Goal: Navigation & Orientation: Find specific page/section

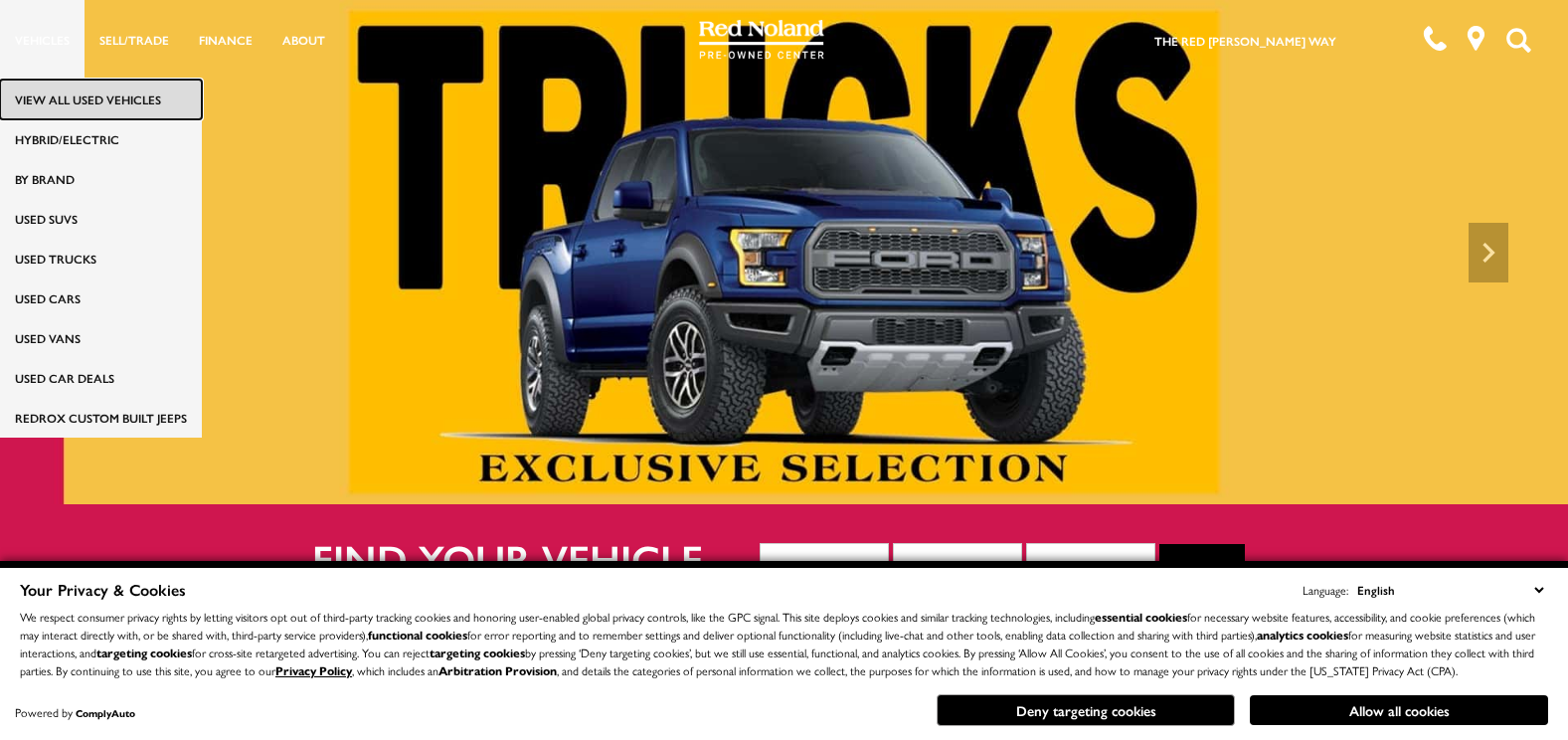
click at [39, 91] on link "View All Used Vehicles" at bounding box center [101, 100] width 201 height 40
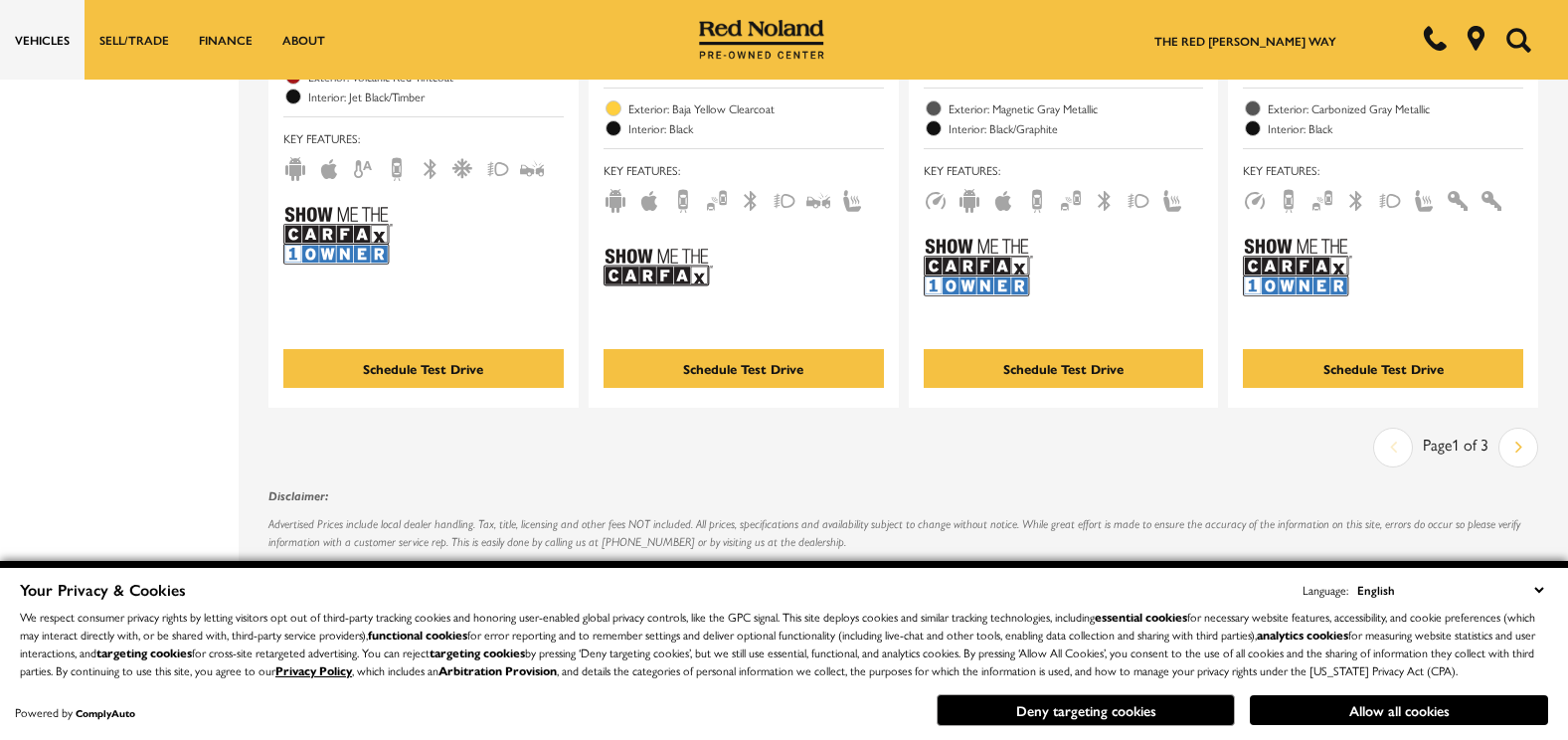
scroll to position [4176, 0]
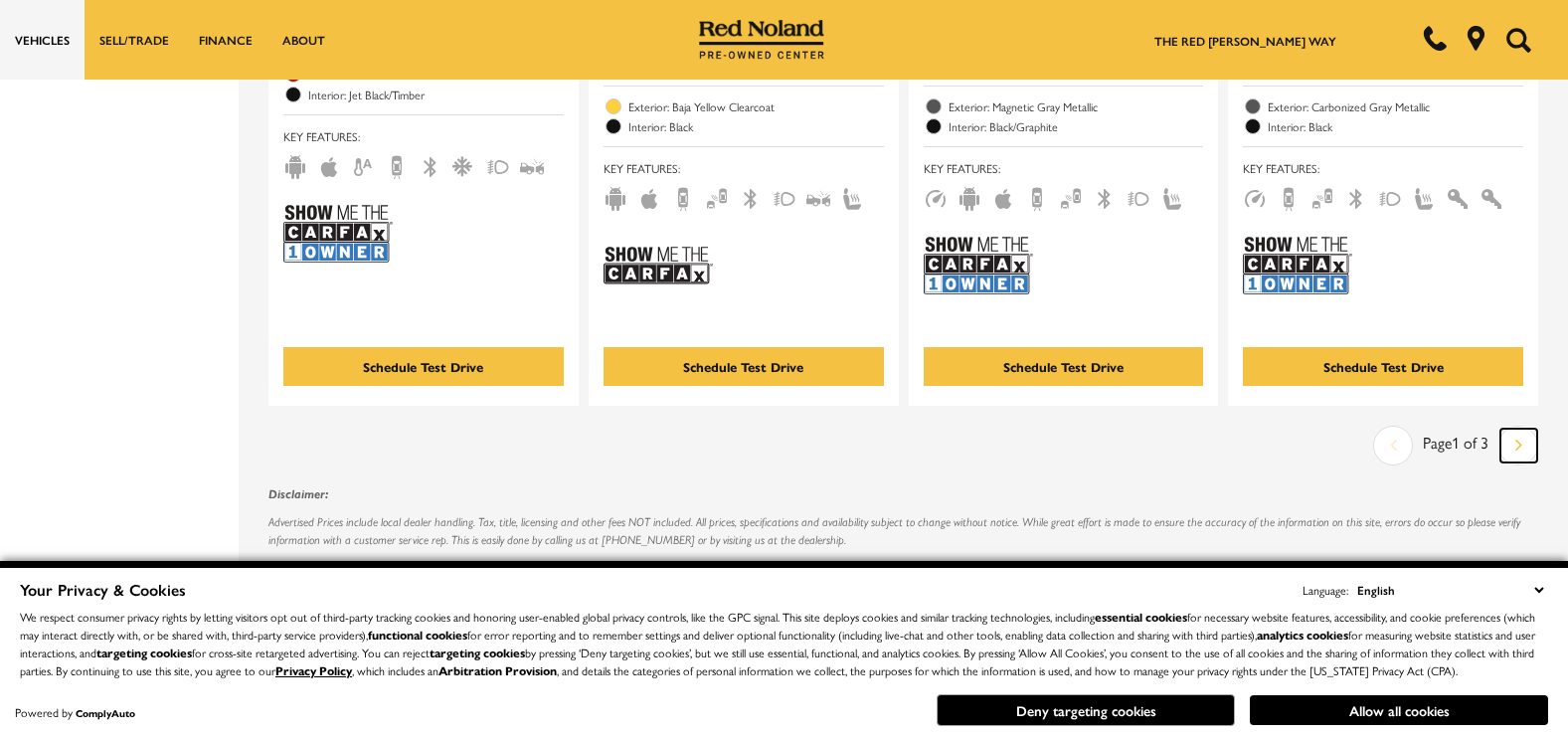
click at [1521, 429] on link "Next" at bounding box center [1518, 446] width 37 height 34
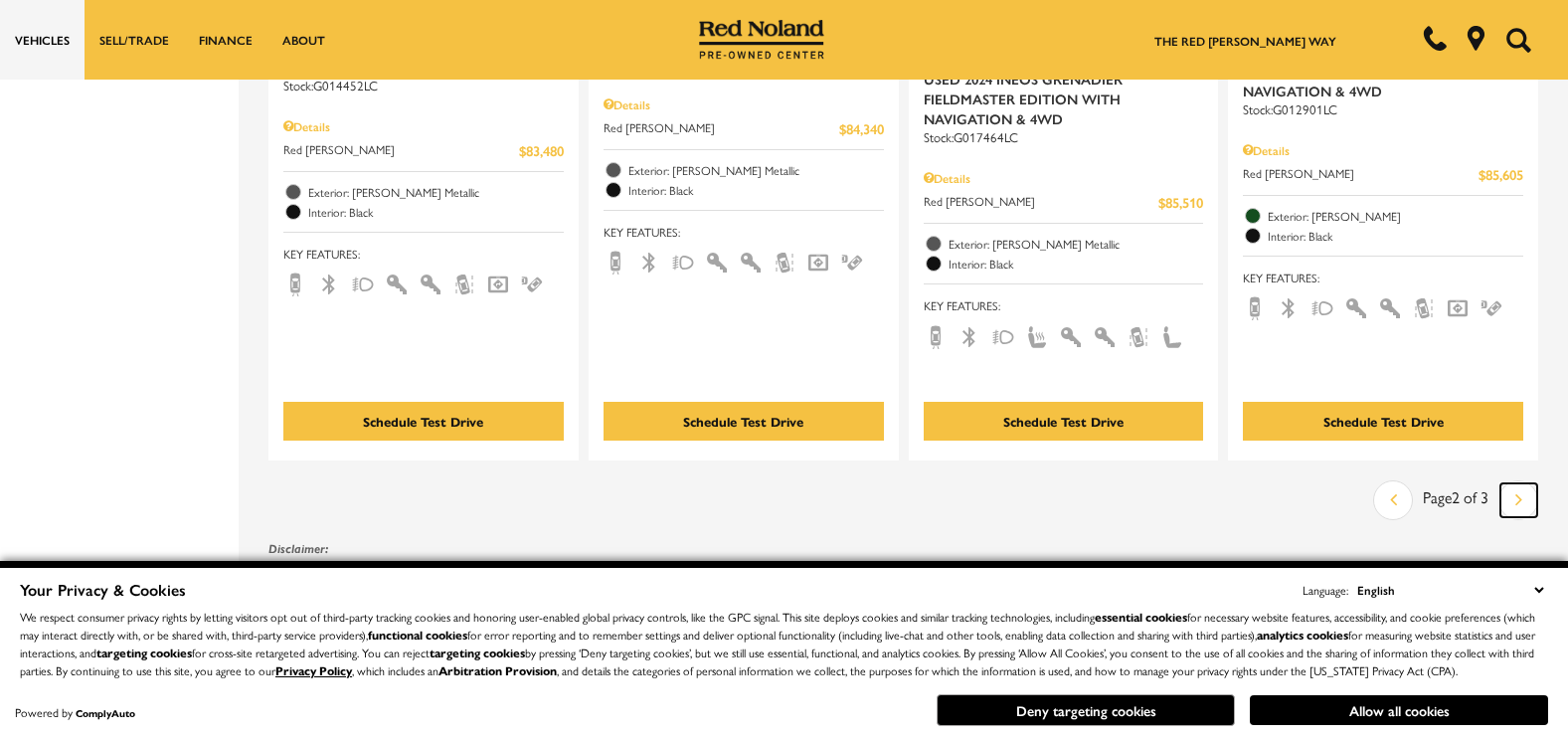
scroll to position [4335, 0]
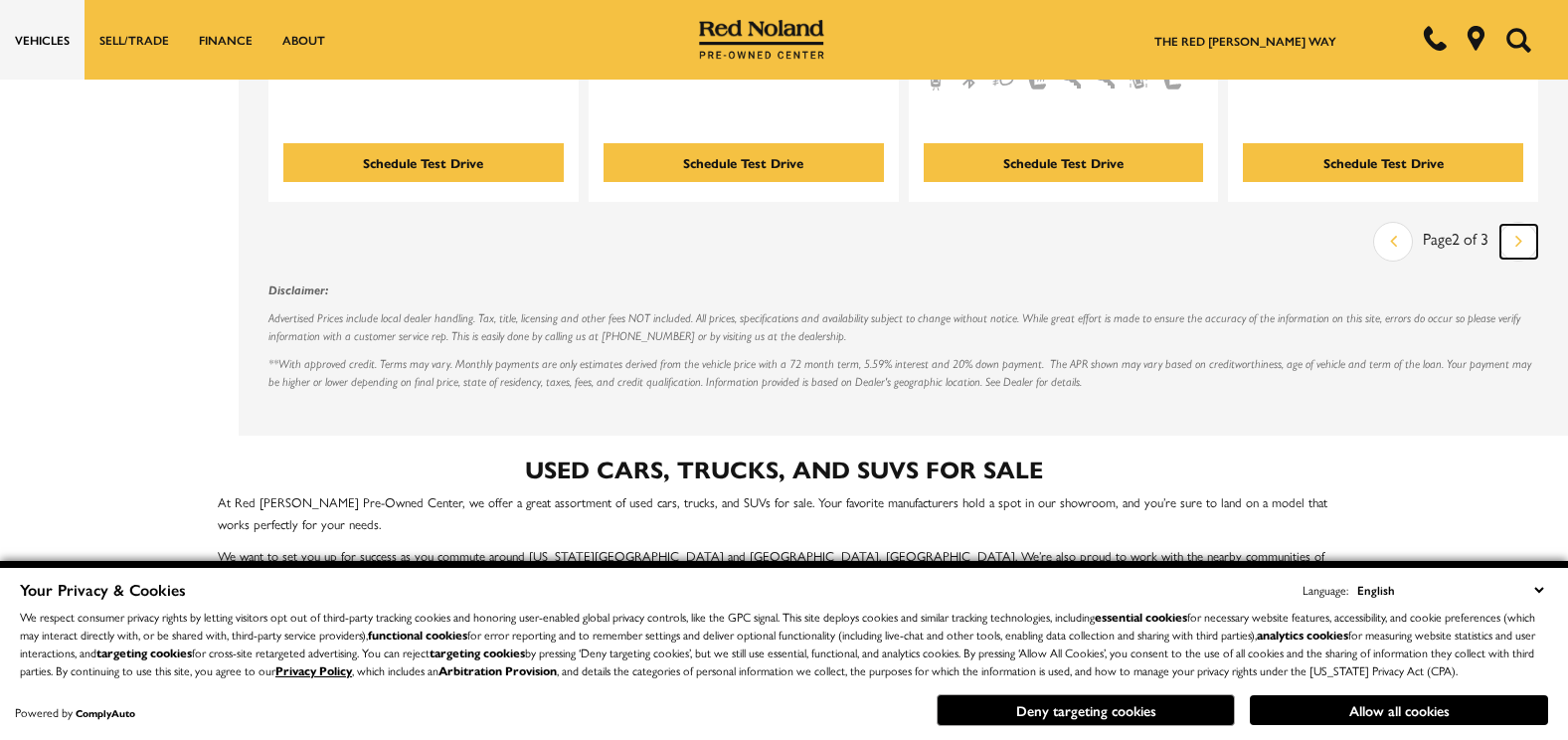
click at [1527, 224] on link "Next" at bounding box center [1518, 241] width 37 height 34
click at [1527, 223] on div "Last Page 3 of 3 Next" at bounding box center [1456, 241] width 166 height 40
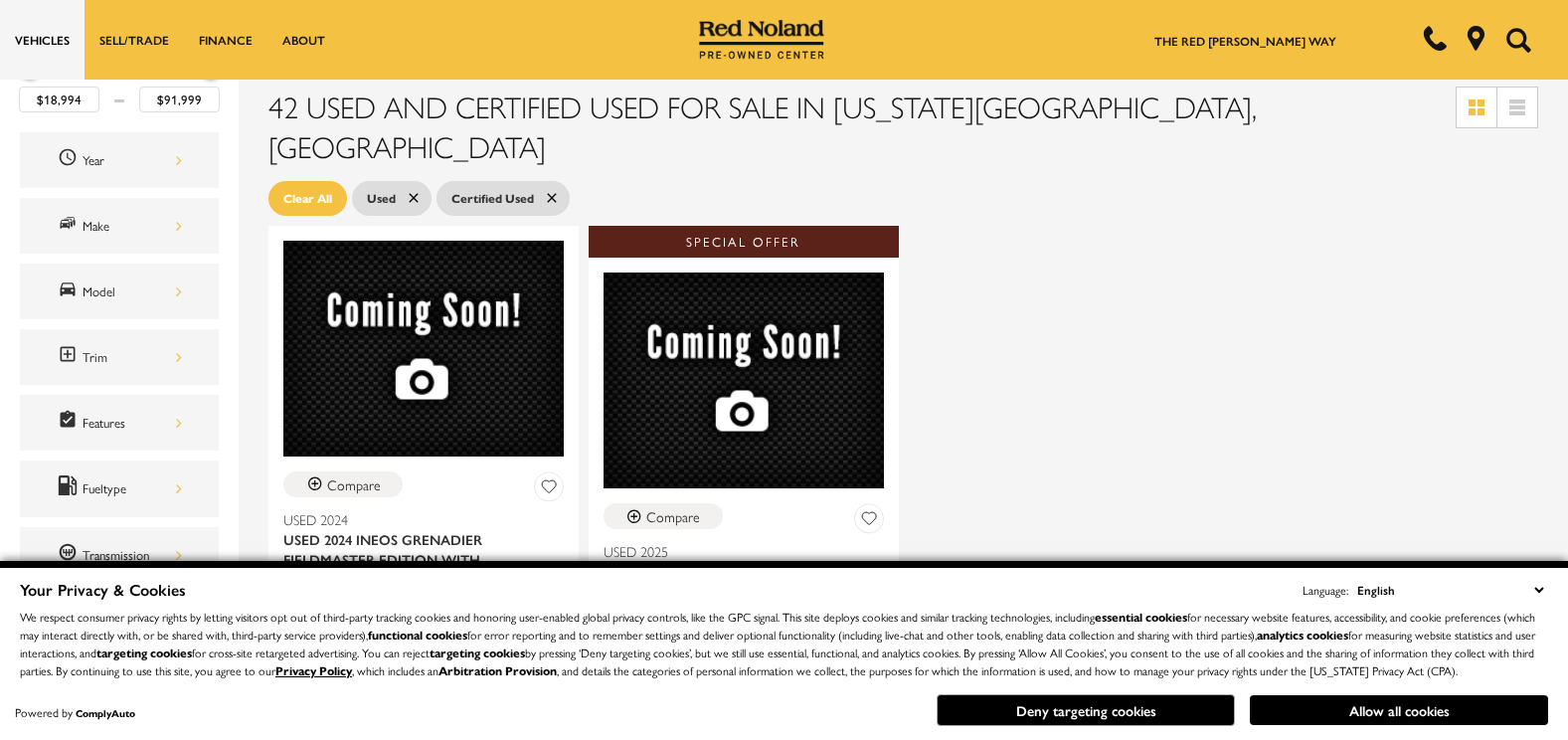
scroll to position [278, 0]
